Goal: Browse casually: Explore the website without a specific task or goal

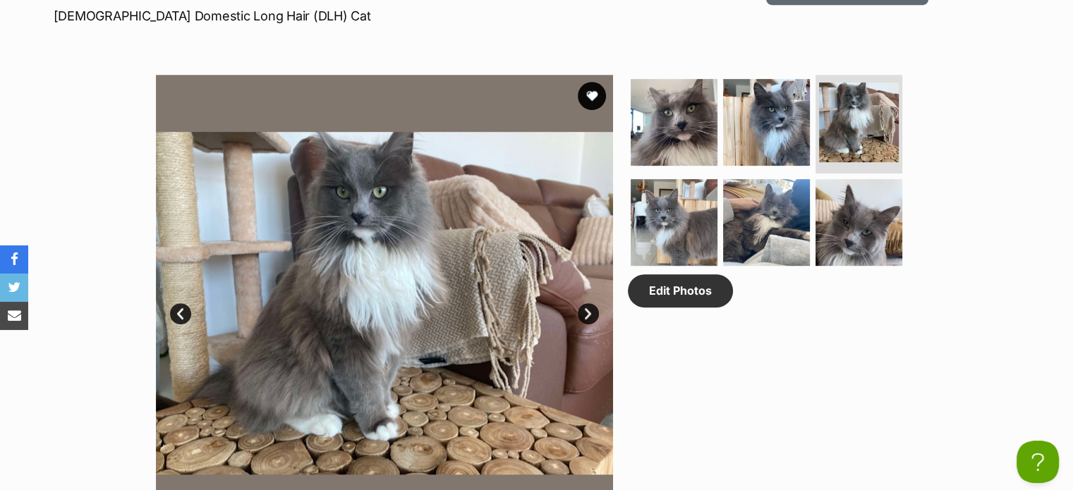
scroll to position [669, 0]
